Goal: Task Accomplishment & Management: Manage account settings

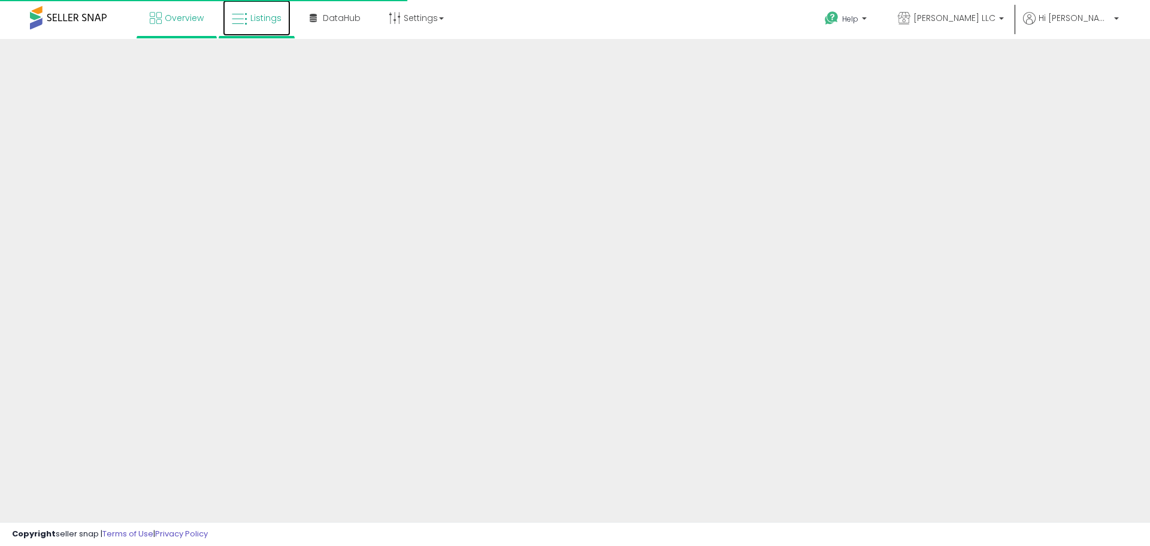
click at [268, 19] on span "Listings" at bounding box center [265, 18] width 31 height 12
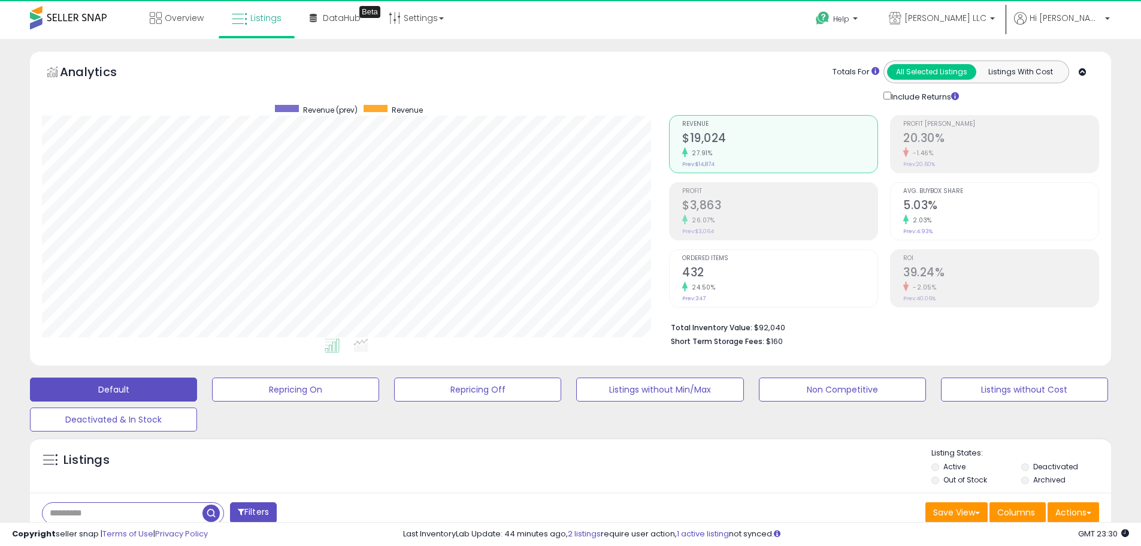
scroll to position [246, 627]
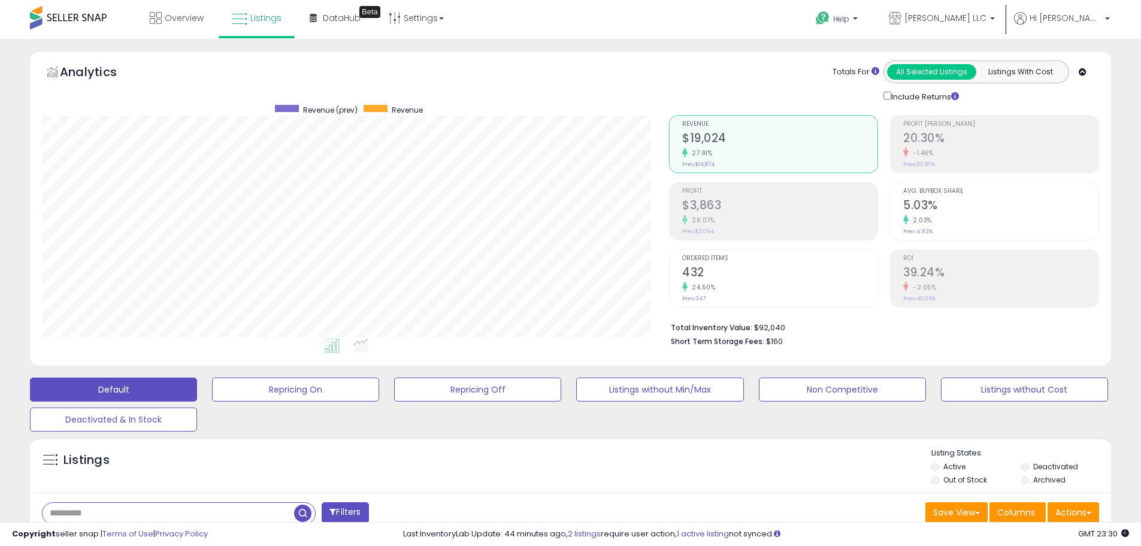
click at [147, 511] on input "text" at bounding box center [169, 512] width 252 height 21
paste input "**********"
type input "**********"
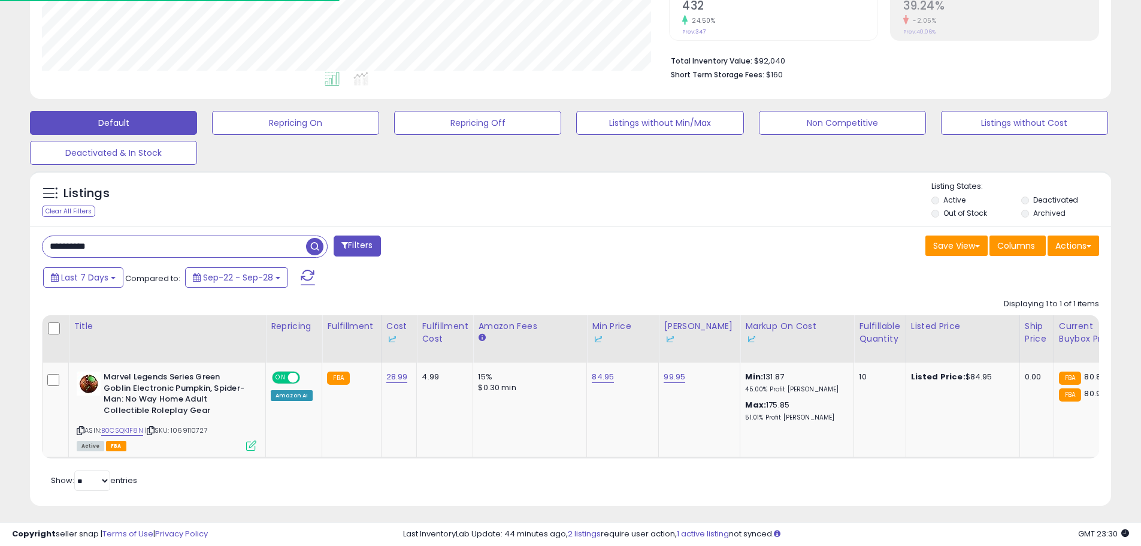
scroll to position [280, 0]
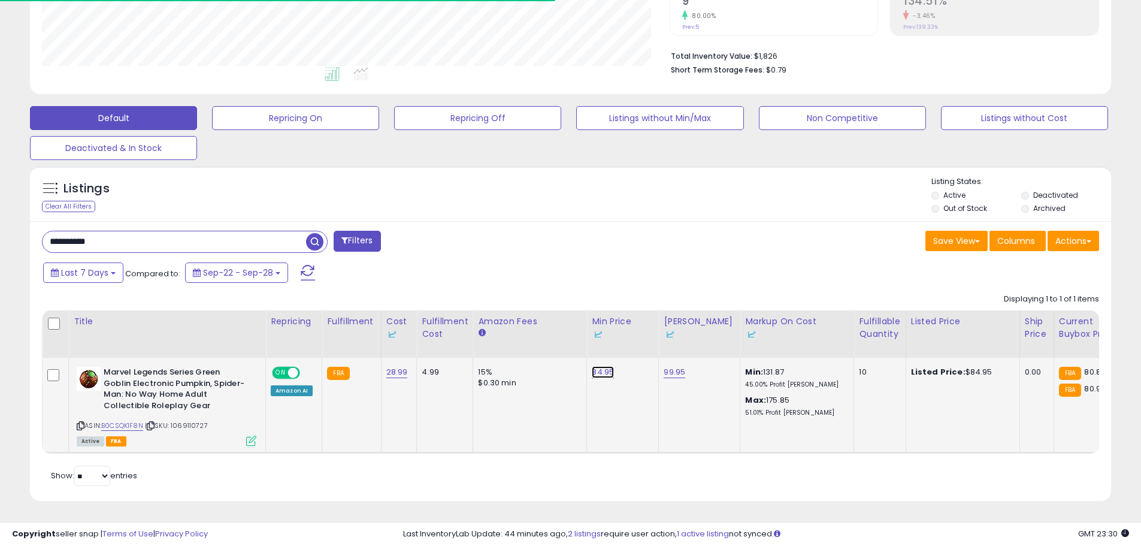
click at [603, 366] on link "84.95" at bounding box center [603, 372] width 22 height 12
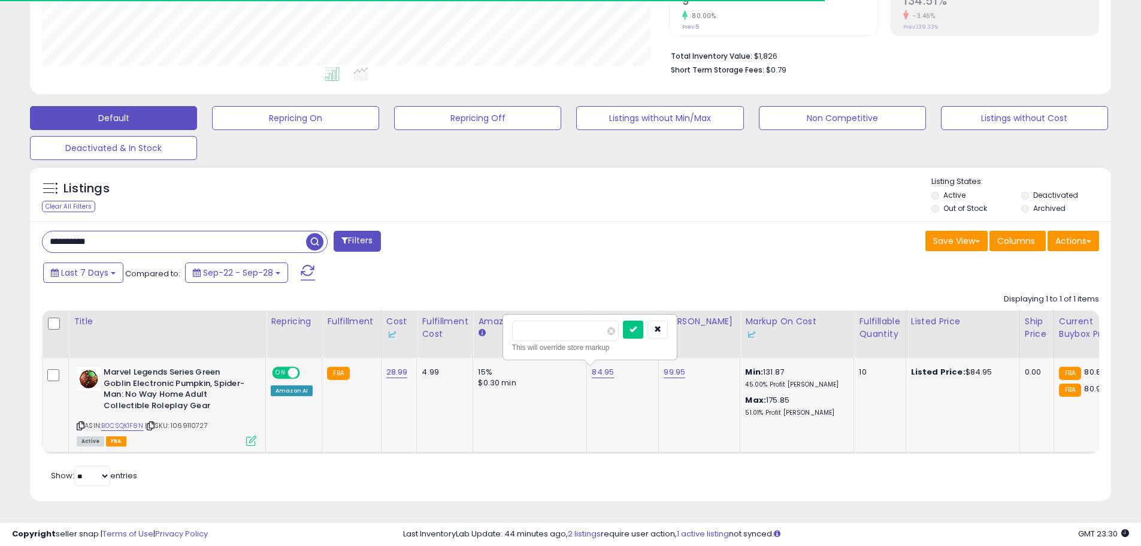
scroll to position [246, 627]
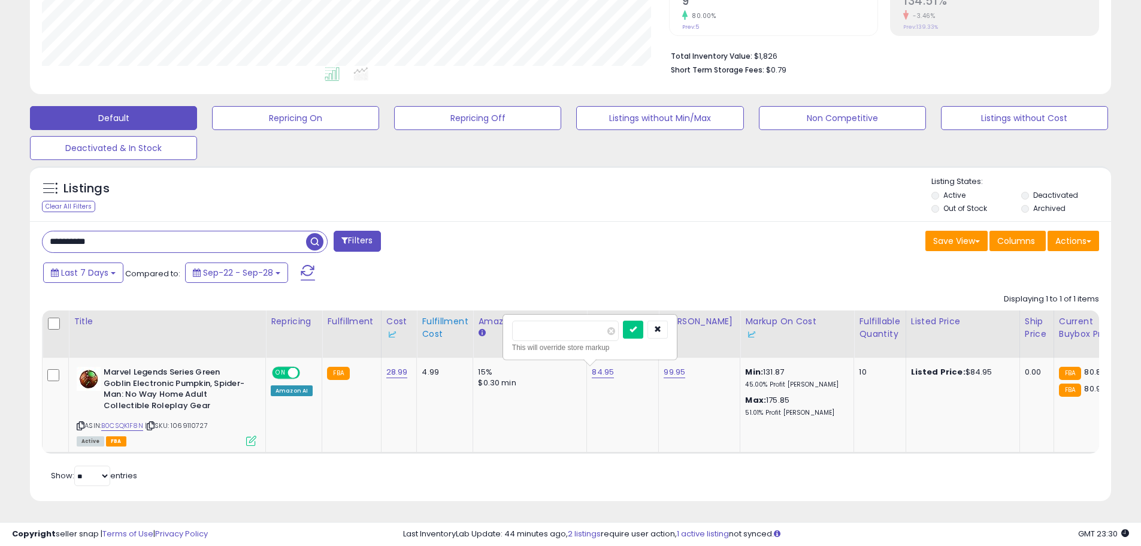
drag, startPoint x: 575, startPoint y: 314, endPoint x: 467, endPoint y: 323, distance: 108.7
click at [467, 323] on table "Title Repricing" at bounding box center [959, 381] width 1835 height 143
type input "*****"
click button "submit" at bounding box center [633, 329] width 20 height 18
click at [648, 166] on div "Listings Clear All Filters" at bounding box center [570, 193] width 1081 height 55
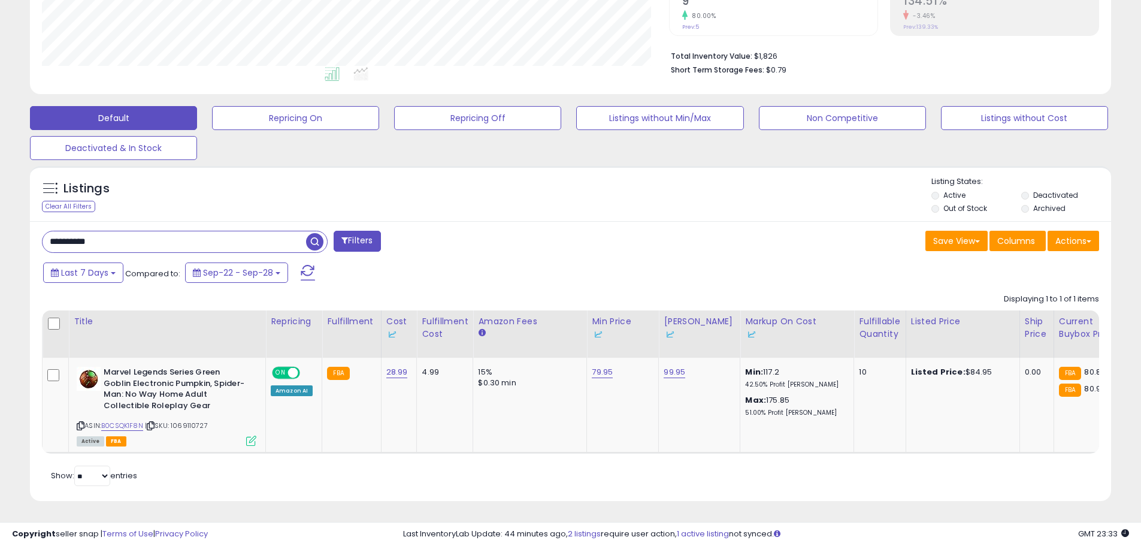
click at [283, 185] on div "Listings Clear All Filters Listing States:" at bounding box center [570, 196] width 1081 height 41
click at [250, 221] on div "**********" at bounding box center [570, 361] width 1081 height 280
drag, startPoint x: 514, startPoint y: 90, endPoint x: 515, endPoint y: 108, distance: 17.4
click at [514, 100] on div "Default Repricing On Repricing Off Listings without Min/Max Non Competitive Lis…" at bounding box center [570, 130] width 1111 height 60
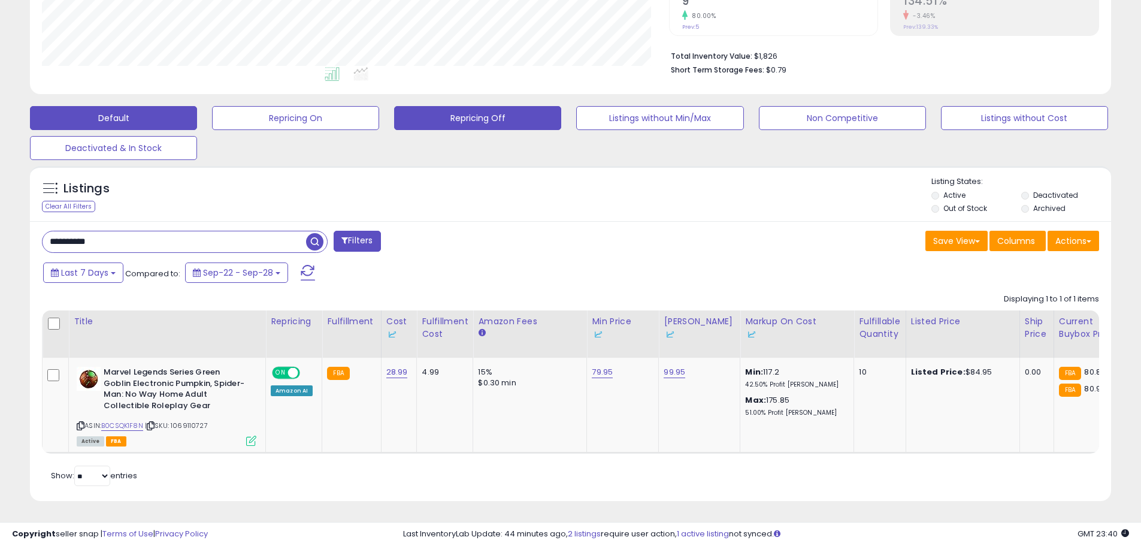
click at [515, 108] on button "Repricing Off" at bounding box center [477, 118] width 167 height 24
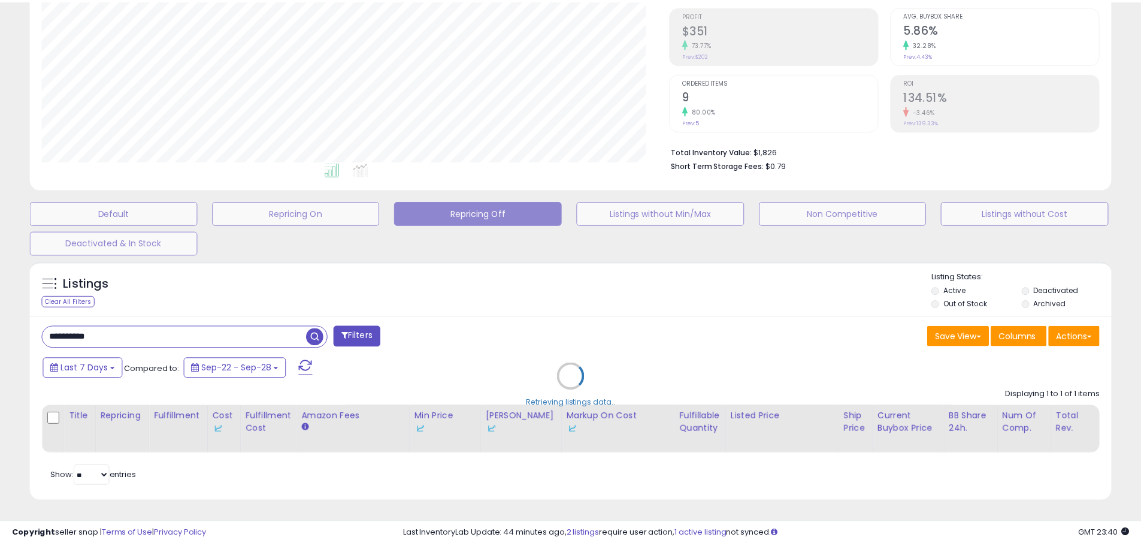
scroll to position [246, 632]
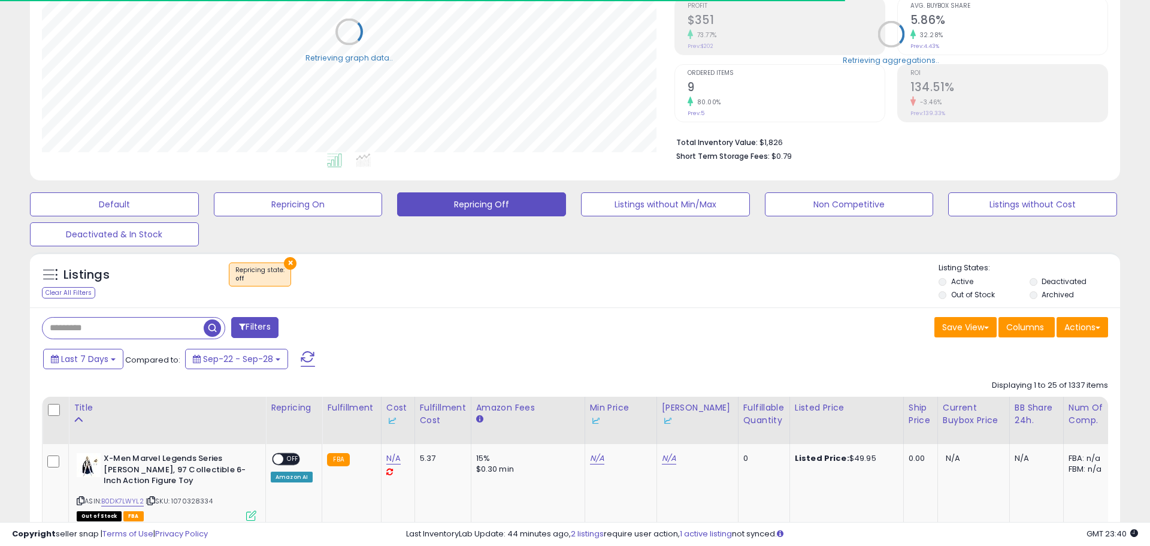
click at [975, 292] on label "Out of Stock" at bounding box center [973, 294] width 44 height 10
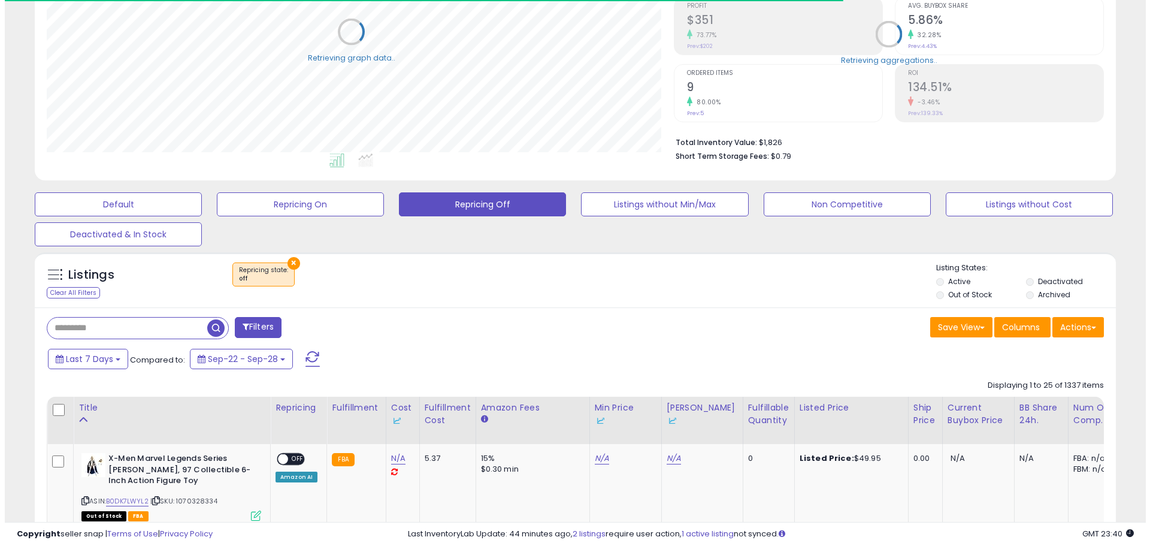
scroll to position [598567, 598185]
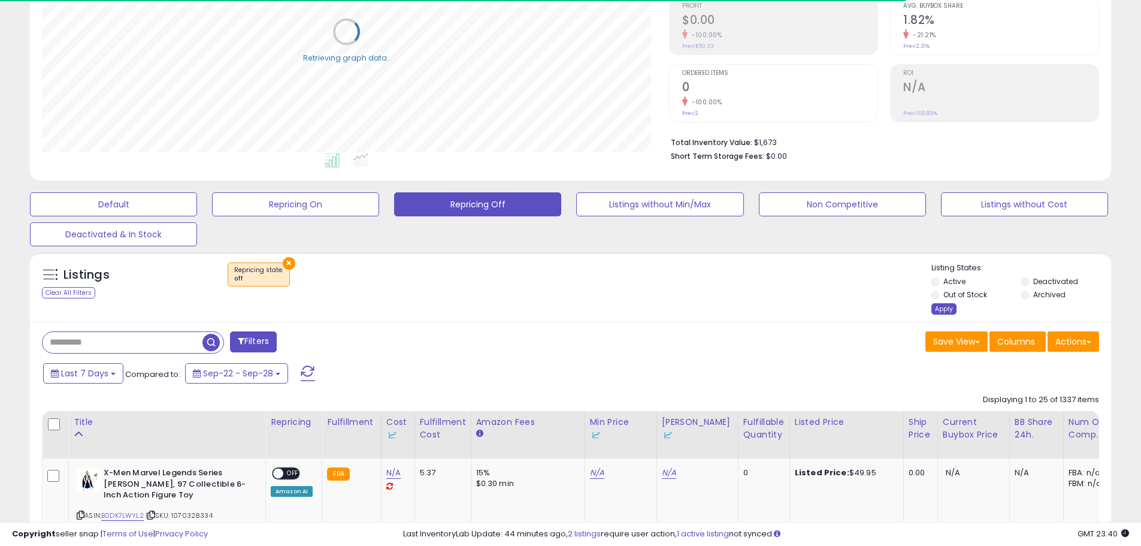
click at [941, 311] on div "Apply" at bounding box center [943, 308] width 25 height 11
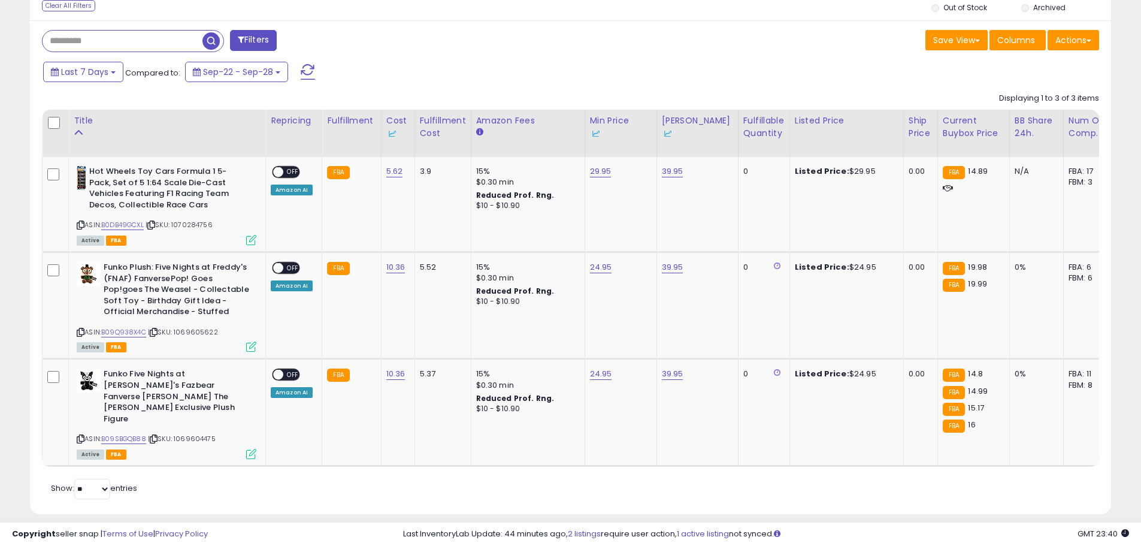
scroll to position [246, 627]
click at [284, 371] on span "OFF" at bounding box center [292, 374] width 19 height 10
click at [292, 263] on span "OFF" at bounding box center [292, 268] width 19 height 10
click at [287, 167] on div "ON OFF" at bounding box center [273, 172] width 28 height 10
click at [288, 175] on span "OFF" at bounding box center [292, 172] width 19 height 10
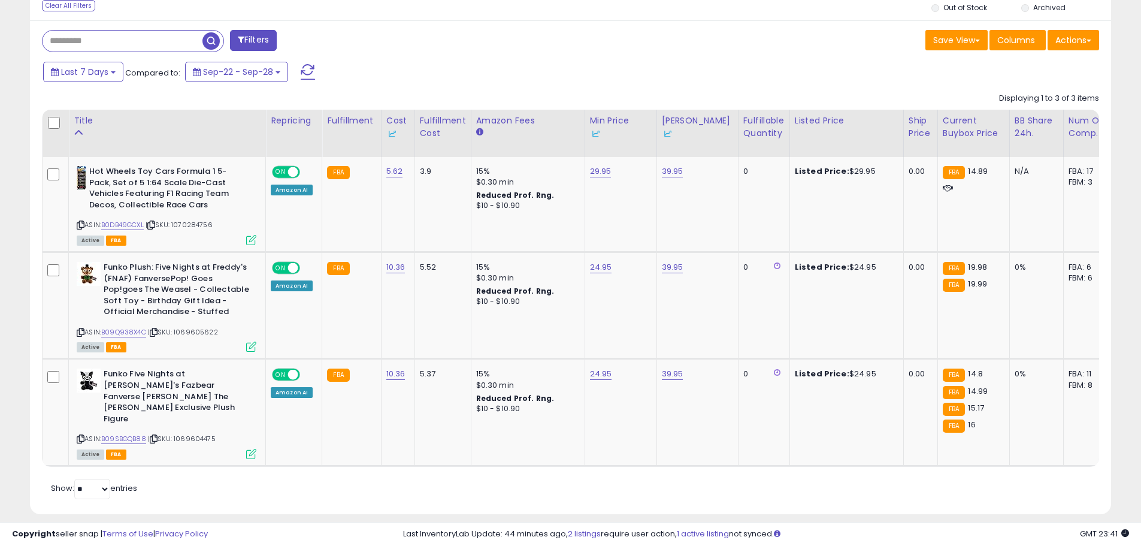
click at [427, 90] on div "Displaying 1 to 3 of 3 items Title Repricing" at bounding box center [570, 277] width 1057 height 380
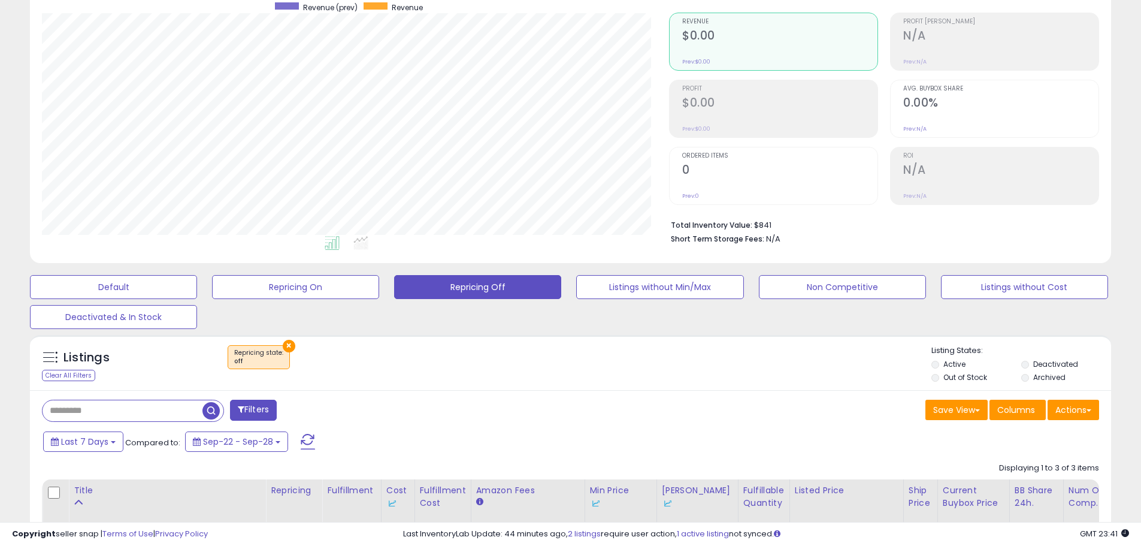
scroll to position [0, 0]
